Goal: Check status: Check status

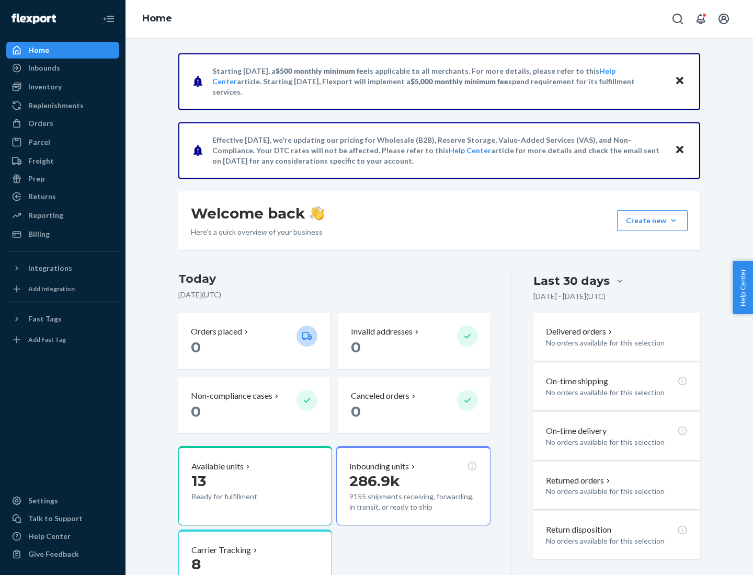
click at [673, 221] on button "Create new Create new inbound Create new order Create new product" at bounding box center [652, 220] width 71 height 21
click at [43, 68] on div "Inbounds" at bounding box center [44, 68] width 32 height 10
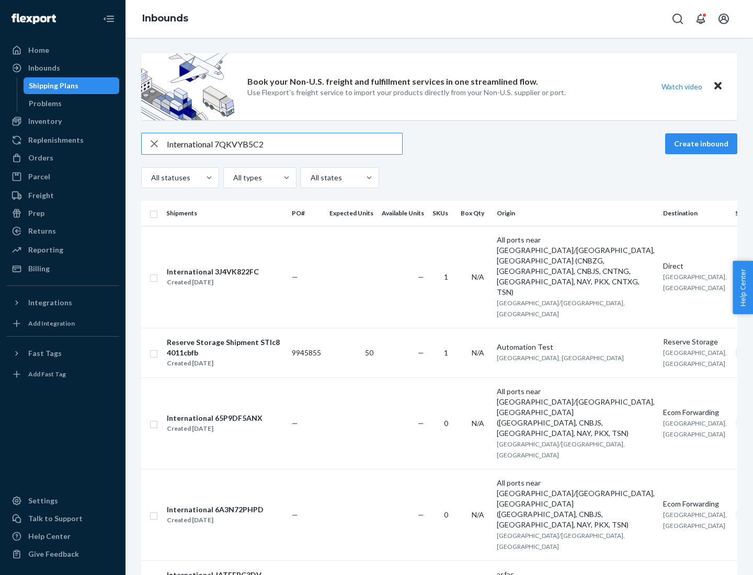
type input "International 7QKVYB5C29"
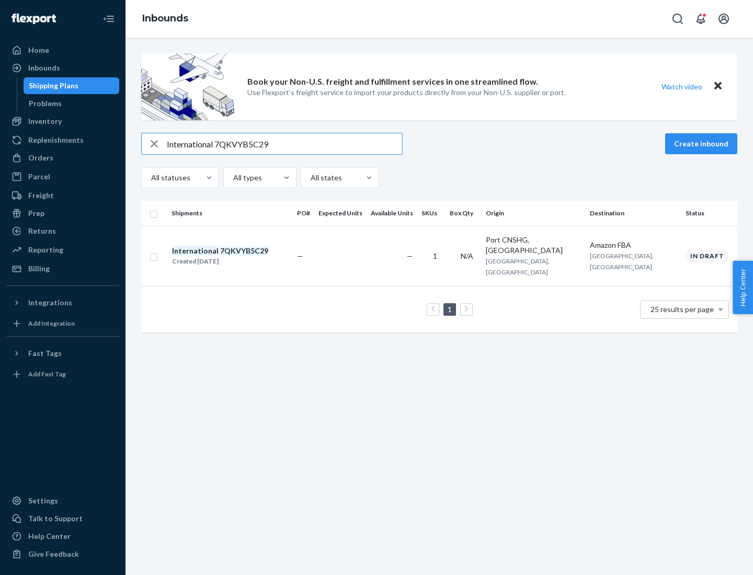
click at [238, 256] on div "Created [DATE]" at bounding box center [220, 261] width 96 height 10
